Goal: Information Seeking & Learning: Learn about a topic

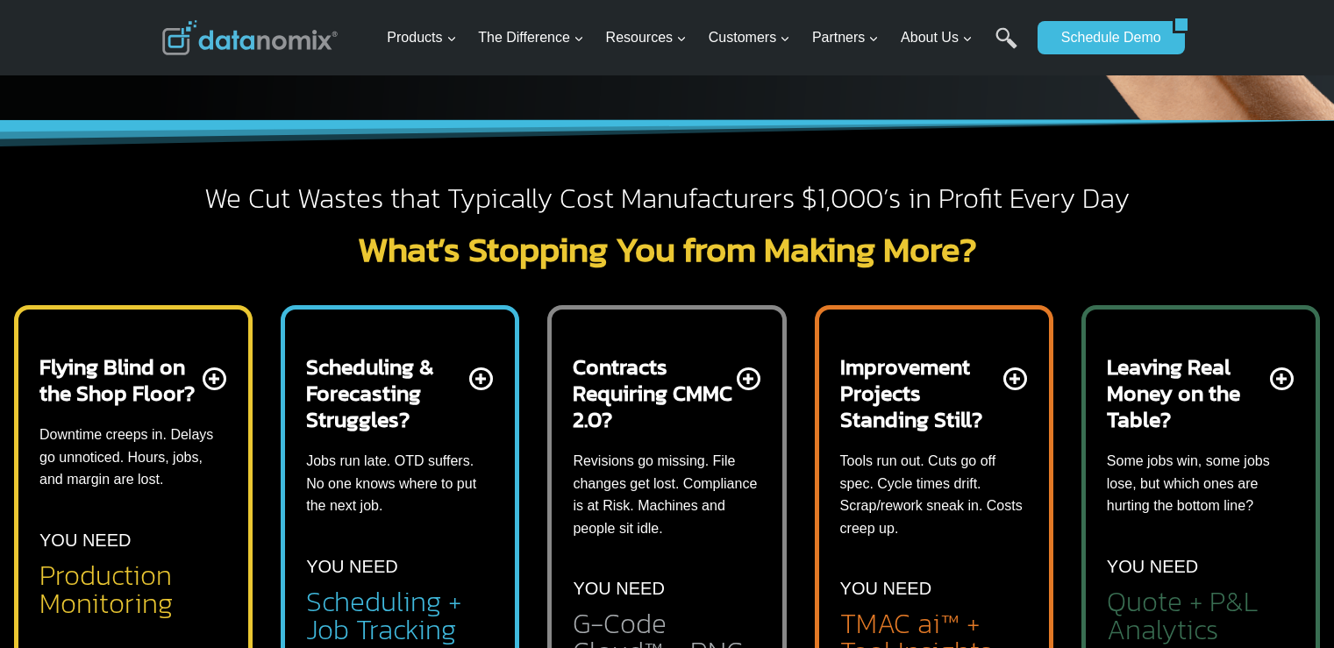
click at [671, 566] on div "Contracts Requiring CMMC 2.0? Revisions go missing. File changes get lost. Comp…" at bounding box center [667, 509] width 188 height 313
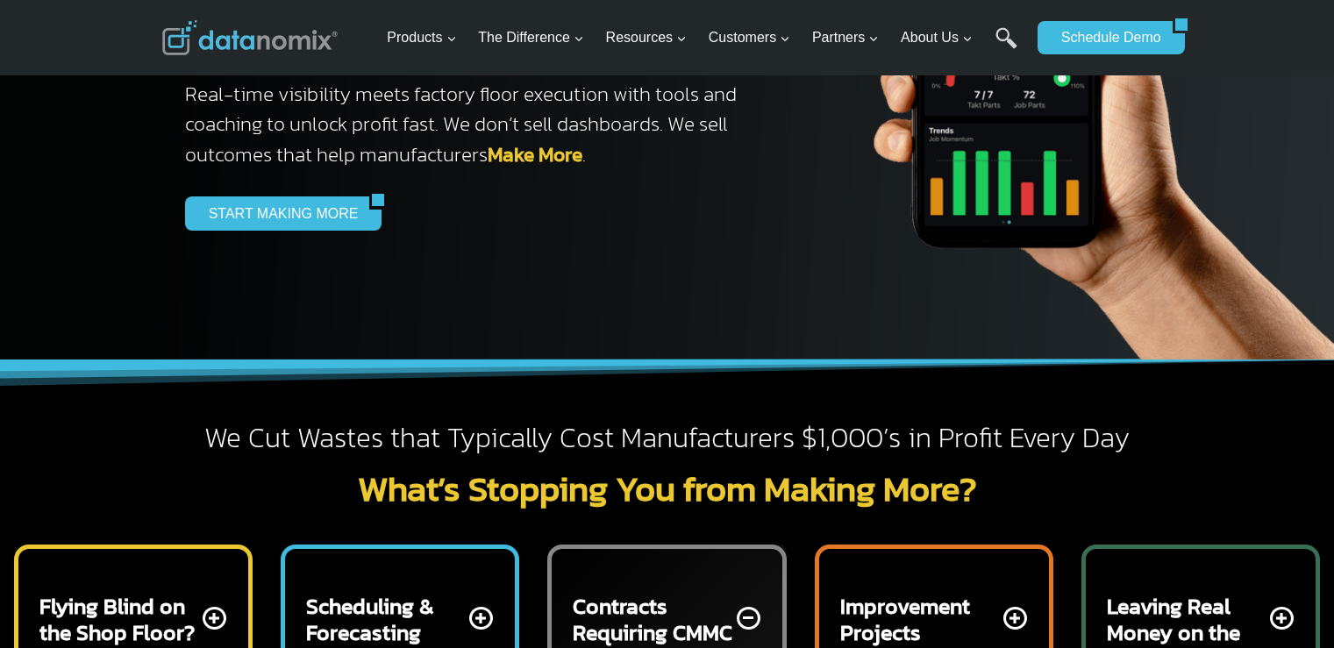
scroll to position [88, 0]
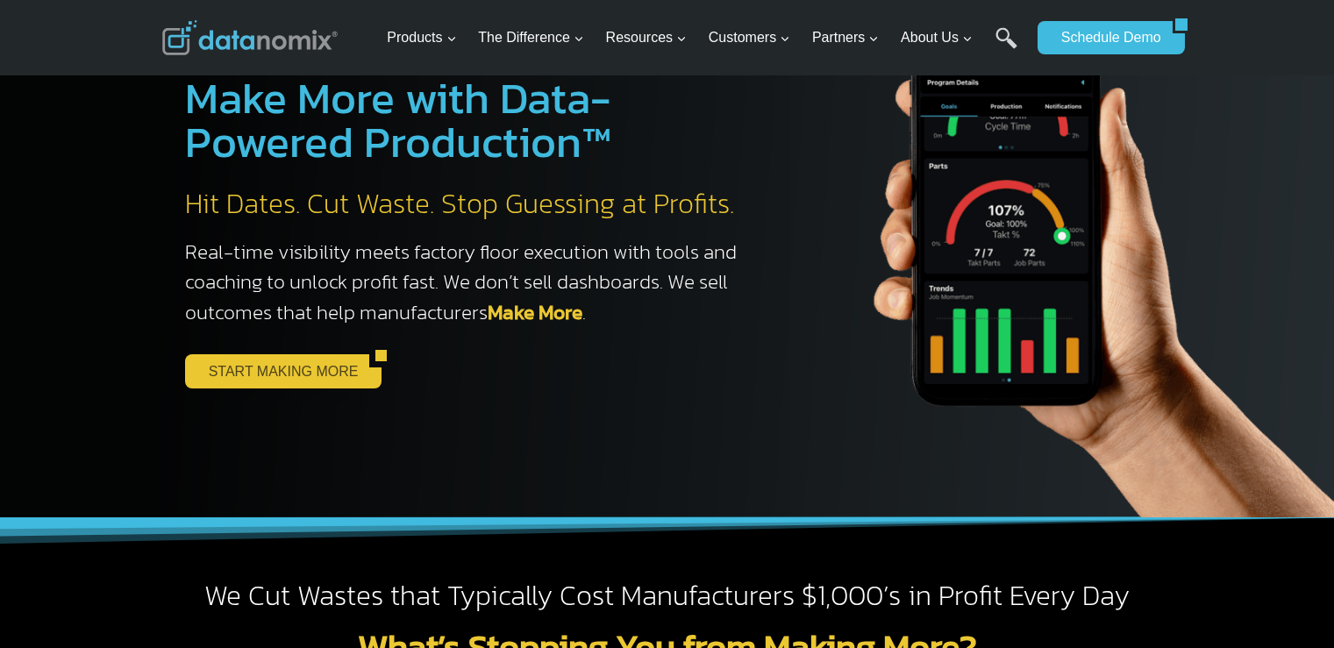
click at [305, 380] on link "START MAKING MORE" at bounding box center [277, 370] width 185 height 33
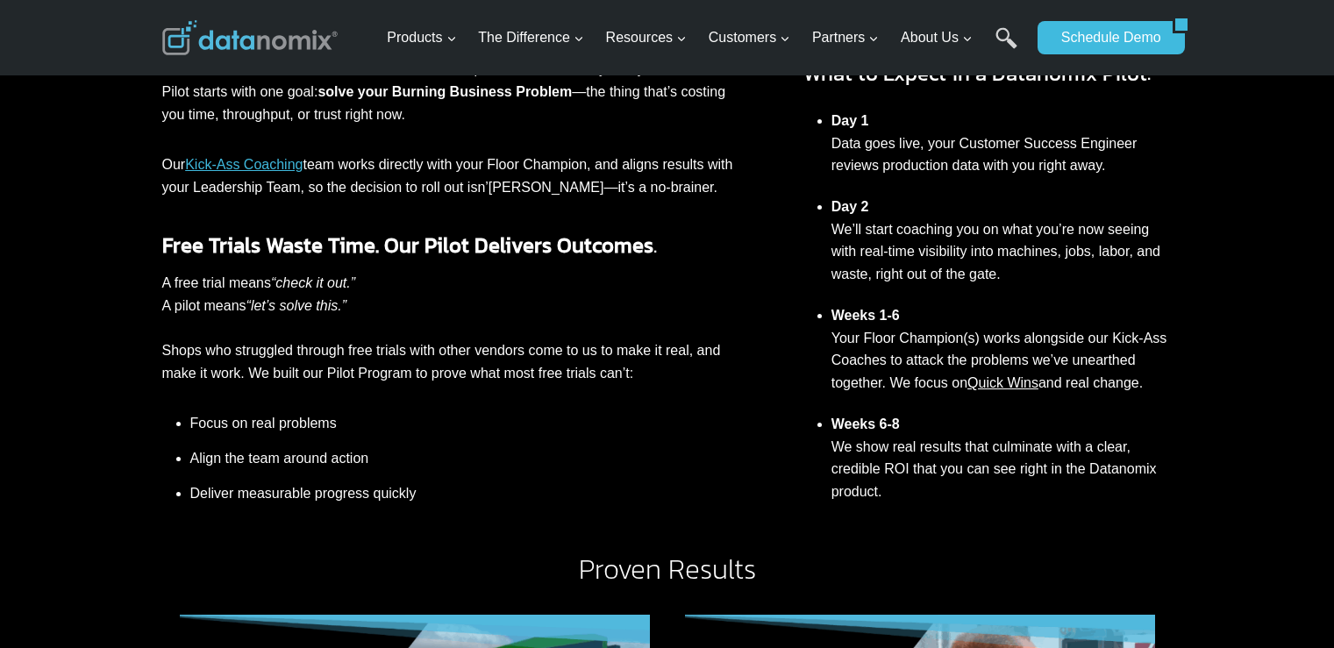
scroll to position [614, 0]
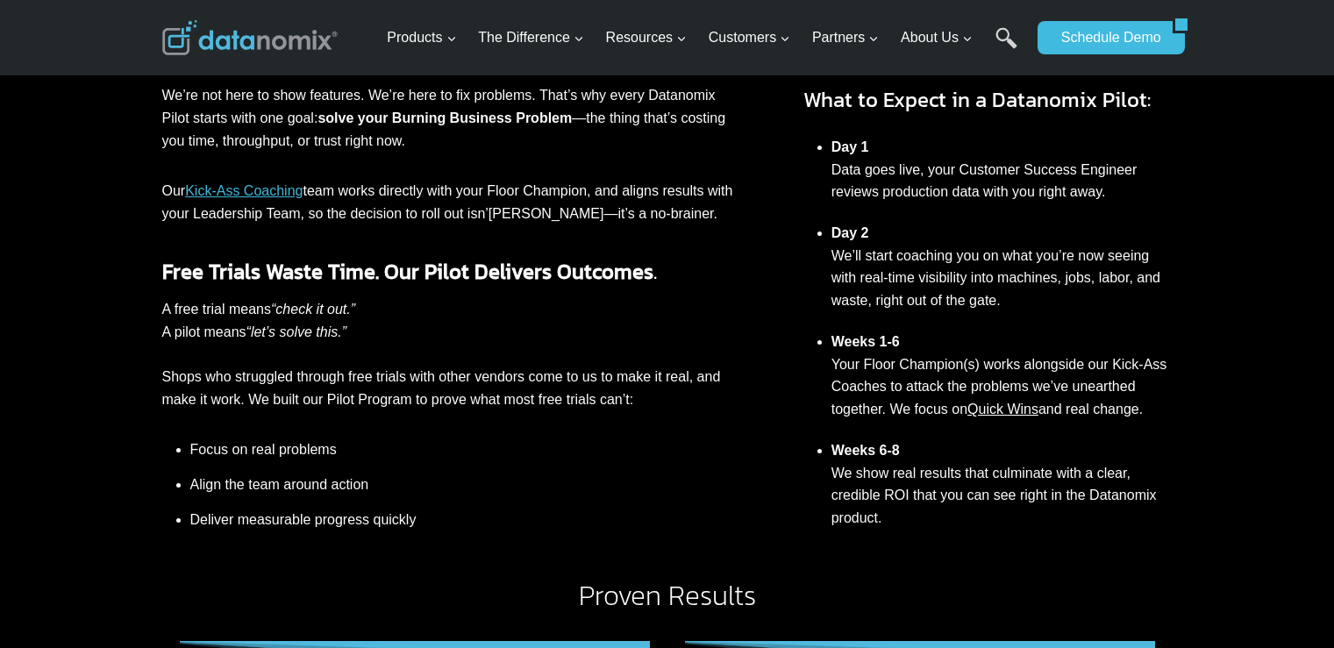
click at [1023, 405] on link "Quick Wins" at bounding box center [1002, 409] width 71 height 15
